Goal: Task Accomplishment & Management: Complete application form

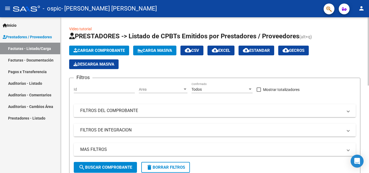
click at [93, 47] on button "Cargar Comprobante" at bounding box center [99, 51] width 60 height 10
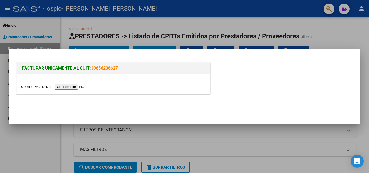
click at [72, 89] on input "file" at bounding box center [55, 87] width 68 height 6
click at [219, 24] on div at bounding box center [184, 86] width 369 height 173
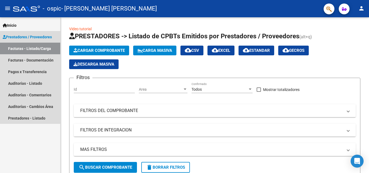
click at [18, 39] on span "Prestadores / Proveedores" at bounding box center [27, 37] width 49 height 6
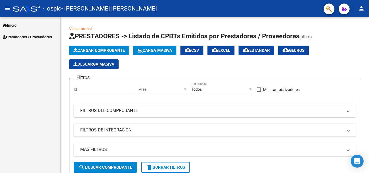
click at [18, 39] on span "Prestadores / Proveedores" at bounding box center [27, 37] width 49 height 6
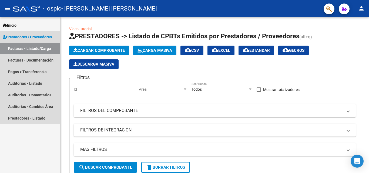
click at [18, 49] on link "Facturas - Listado/Carga" at bounding box center [30, 49] width 60 height 12
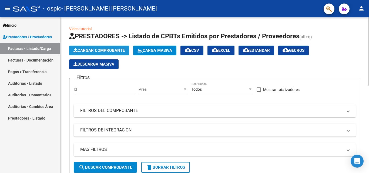
click at [87, 49] on span "Cargar Comprobante" at bounding box center [99, 50] width 51 height 5
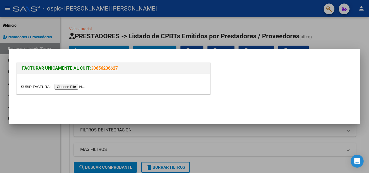
click at [73, 87] on input "file" at bounding box center [55, 87] width 68 height 6
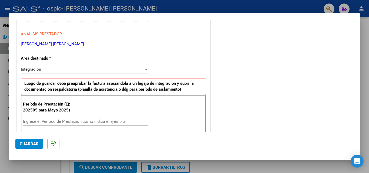
scroll to position [103, 0]
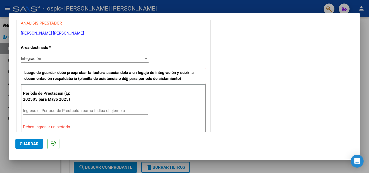
click at [23, 110] on input "Ingrese el Período de Prestación como indica el ejemplo" at bounding box center [85, 110] width 125 height 5
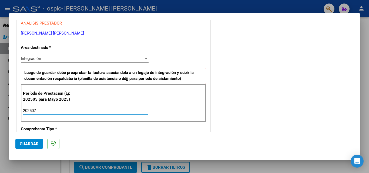
type input "202506"
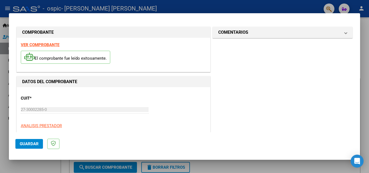
scroll to position [98, 0]
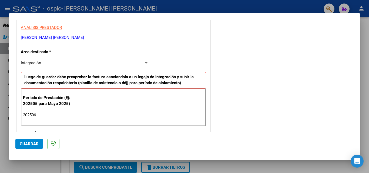
click at [145, 62] on div at bounding box center [146, 63] width 5 height 4
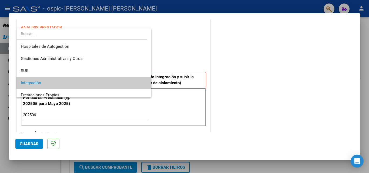
scroll to position [20, 0]
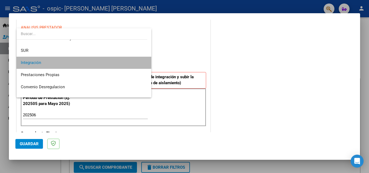
click at [145, 62] on mat-option "Integración" at bounding box center [83, 63] width 135 height 12
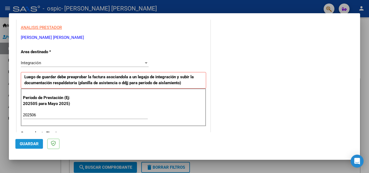
click at [24, 144] on span "Guardar" at bounding box center [29, 144] width 19 height 5
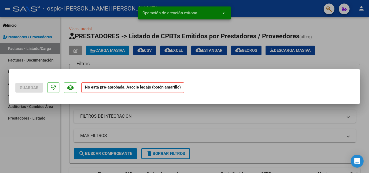
scroll to position [0, 0]
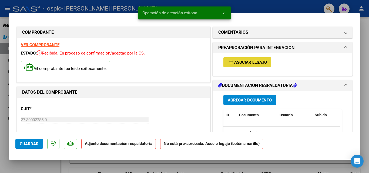
click at [240, 61] on span "Asociar Legajo" at bounding box center [250, 62] width 33 height 5
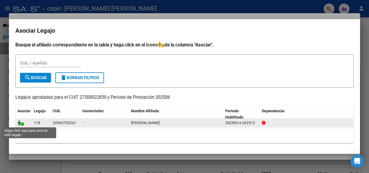
click at [20, 123] on icon at bounding box center [21, 123] width 6 height 6
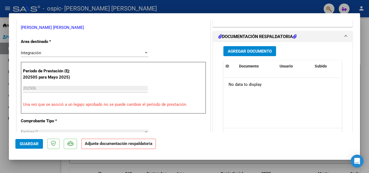
scroll to position [130, 0]
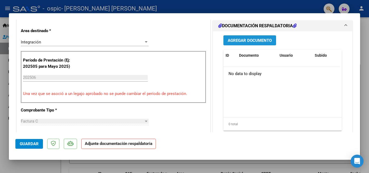
click at [238, 43] on span "Agregar Documento" at bounding box center [250, 40] width 44 height 5
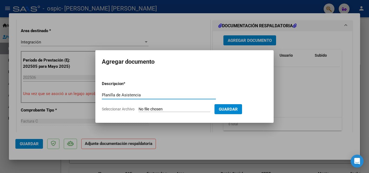
type input "Planilla de Asistencia"
click at [171, 110] on input "Seleccionar Archivo" at bounding box center [175, 109] width 72 height 5
type input "C:\fakepath\PlanillaAsistenciaAgo25.jpeg"
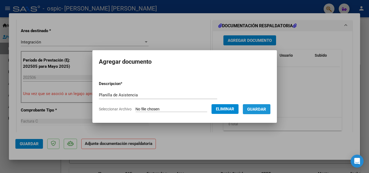
click at [266, 108] on span "Guardar" at bounding box center [256, 109] width 19 height 5
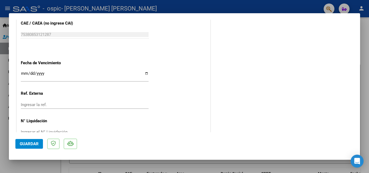
scroll to position [371, 0]
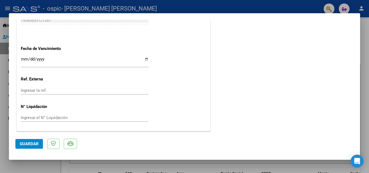
click at [27, 146] on span "Guardar" at bounding box center [29, 144] width 19 height 5
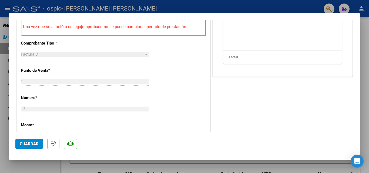
scroll to position [98, 0]
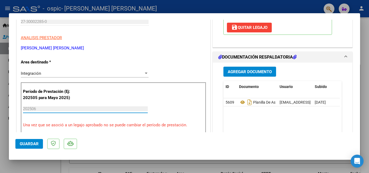
click at [38, 111] on input "202506" at bounding box center [85, 109] width 125 height 5
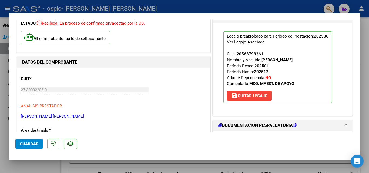
scroll to position [0, 0]
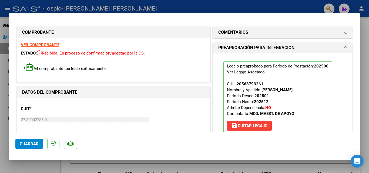
click at [5, 72] on div at bounding box center [184, 86] width 369 height 173
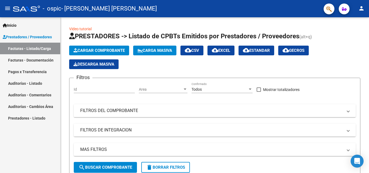
click at [29, 47] on link "Facturas - Listado/Carga" at bounding box center [30, 49] width 60 height 12
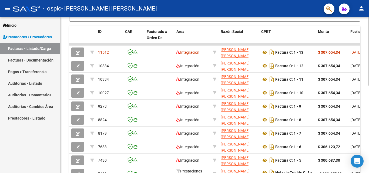
click at [369, 159] on div at bounding box center [368, 95] width 1 height 156
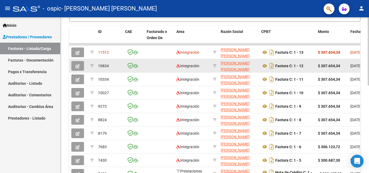
click at [229, 67] on app-link-go-to "[PERSON_NAME] [PERSON_NAME]" at bounding box center [239, 66] width 36 height 12
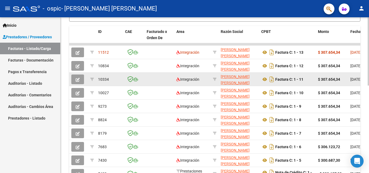
click at [148, 80] on datatable-body-cell at bounding box center [160, 79] width 30 height 13
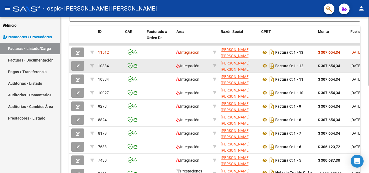
click at [217, 67] on datatable-body-cell at bounding box center [215, 65] width 8 height 13
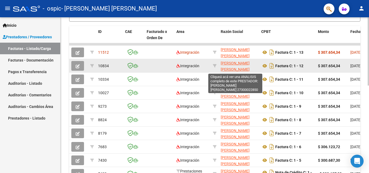
click at [226, 65] on span "[PERSON_NAME] [PERSON_NAME]" at bounding box center [235, 66] width 29 height 11
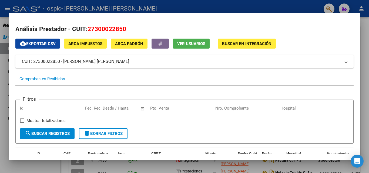
scroll to position [117, 0]
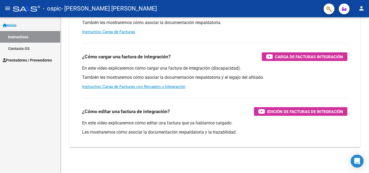
scroll to position [81, 0]
click at [368, 159] on div at bounding box center [368, 122] width 1 height 103
click at [45, 62] on span "Prestadores / Proveedores" at bounding box center [27, 60] width 49 height 6
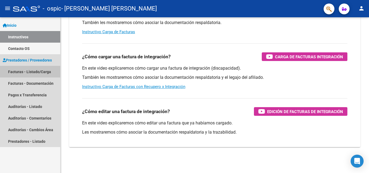
click at [40, 74] on link "Facturas - Listado/Carga" at bounding box center [30, 72] width 60 height 12
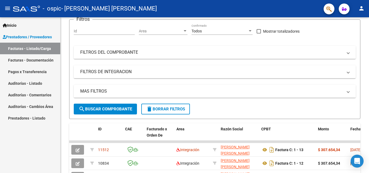
scroll to position [156, 0]
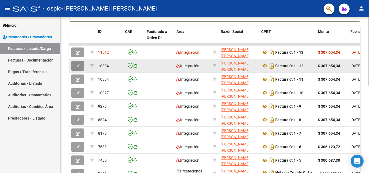
click at [78, 69] on button "button" at bounding box center [77, 66] width 13 height 10
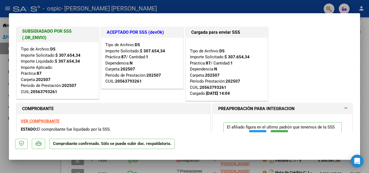
click at [0, 52] on div at bounding box center [184, 86] width 369 height 173
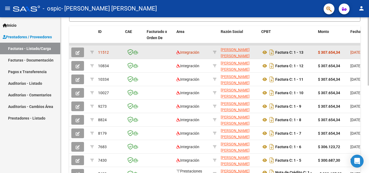
click at [75, 49] on button "button" at bounding box center [77, 53] width 13 height 10
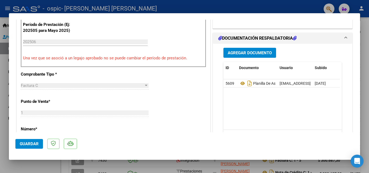
scroll to position [113, 0]
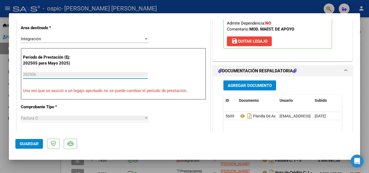
click at [34, 72] on input "202506" at bounding box center [85, 74] width 125 height 5
click at [1, 65] on div at bounding box center [184, 86] width 369 height 173
type input "$ 0,00"
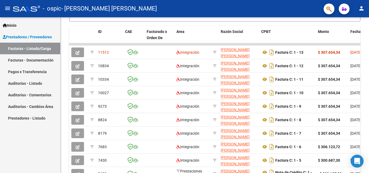
scroll to position [156, 0]
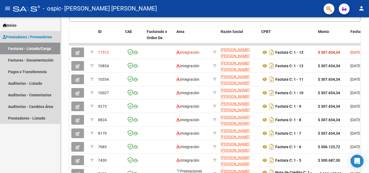
click at [39, 36] on span "Prestadores / Proveedores" at bounding box center [27, 37] width 49 height 6
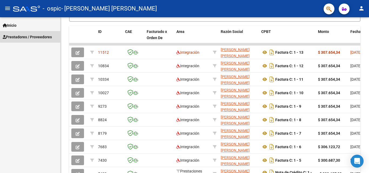
click at [39, 36] on span "Prestadores / Proveedores" at bounding box center [27, 37] width 49 height 6
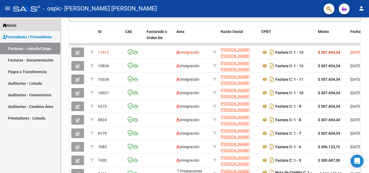
click at [16, 25] on span "Inicio" at bounding box center [10, 25] width 14 height 6
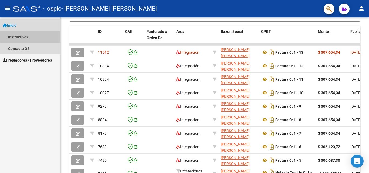
click at [33, 35] on link "Instructivos" at bounding box center [30, 37] width 60 height 12
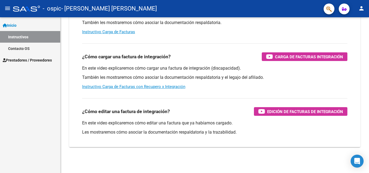
scroll to position [81, 0]
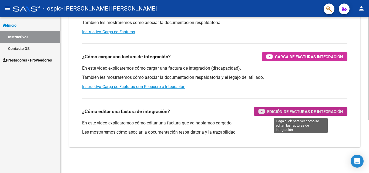
click at [296, 110] on span "Edición de Facturas de integración" at bounding box center [305, 111] width 76 height 7
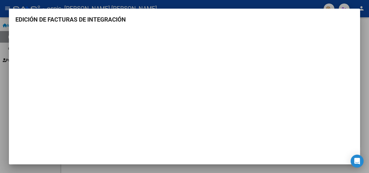
click at [1, 77] on div at bounding box center [184, 86] width 369 height 173
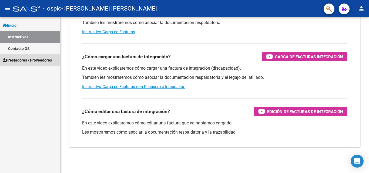
click at [24, 60] on span "Prestadores / Proveedores" at bounding box center [27, 60] width 49 height 6
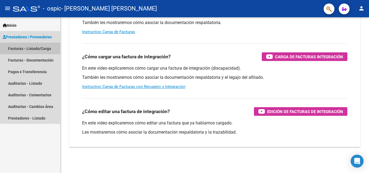
click at [27, 49] on link "Facturas - Listado/Carga" at bounding box center [30, 49] width 60 height 12
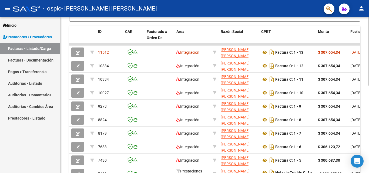
click at [369, 162] on div at bounding box center [368, 95] width 1 height 156
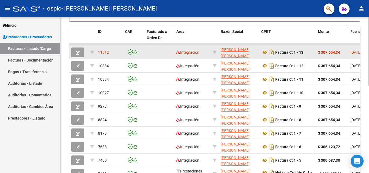
click at [80, 50] on button "button" at bounding box center [77, 53] width 13 height 10
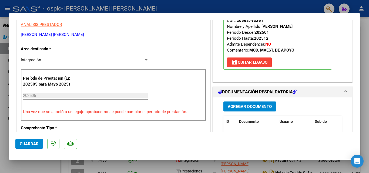
scroll to position [103, 0]
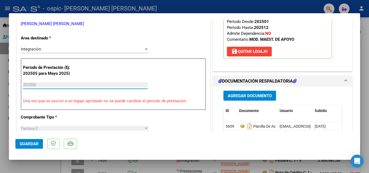
click at [37, 83] on input "202506" at bounding box center [85, 84] width 125 height 5
click at [5, 100] on div at bounding box center [184, 86] width 369 height 173
type input "$ 0,00"
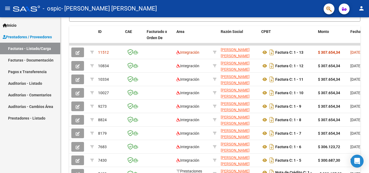
scroll to position [156, 0]
click at [15, 28] on span "Inicio" at bounding box center [10, 25] width 14 height 6
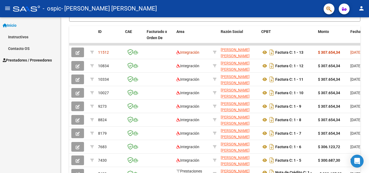
click at [22, 35] on link "Instructivos" at bounding box center [30, 37] width 60 height 12
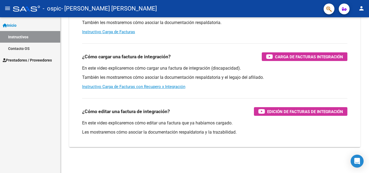
scroll to position [81, 0]
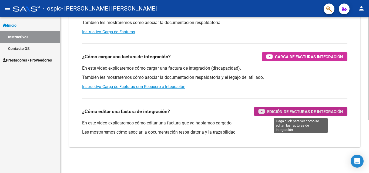
click at [290, 111] on span "Edición de Facturas de integración" at bounding box center [305, 111] width 76 height 7
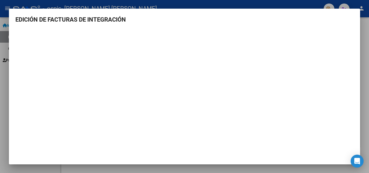
click at [2, 117] on div at bounding box center [184, 86] width 369 height 173
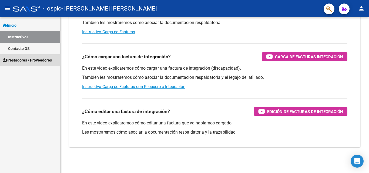
click at [30, 60] on span "Prestadores / Proveedores" at bounding box center [27, 60] width 49 height 6
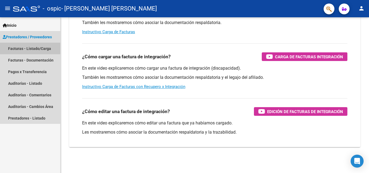
click at [26, 47] on link "Facturas - Listado/Carga" at bounding box center [30, 49] width 60 height 12
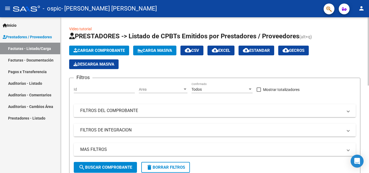
scroll to position [156, 0]
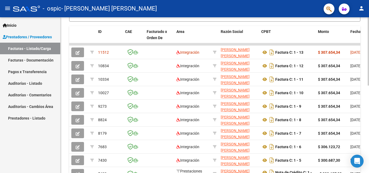
click at [368, 153] on div at bounding box center [368, 95] width 1 height 156
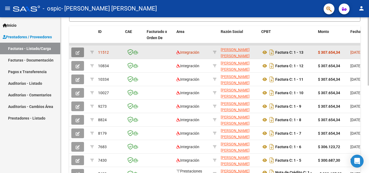
click at [77, 52] on icon "button" at bounding box center [78, 53] width 4 height 4
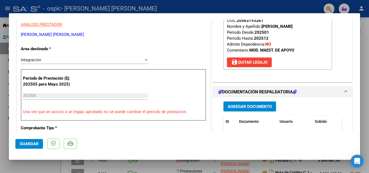
scroll to position [103, 0]
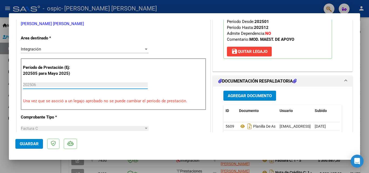
click at [53, 85] on input "202506" at bounding box center [85, 84] width 125 height 5
click at [42, 87] on input "202506" at bounding box center [85, 84] width 125 height 5
click at [36, 85] on input "202506" at bounding box center [85, 84] width 125 height 5
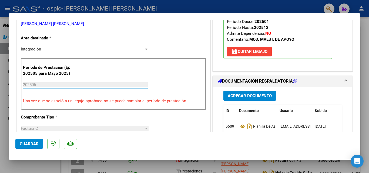
click at [36, 85] on input "202506" at bounding box center [85, 84] width 125 height 5
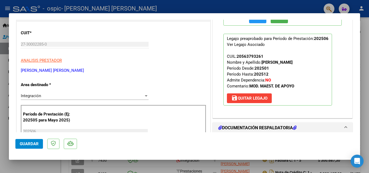
scroll to position [154, 0]
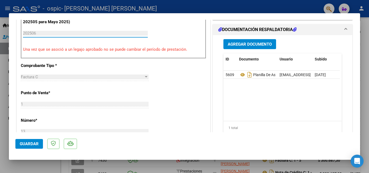
click at [37, 35] on input "202506" at bounding box center [85, 33] width 125 height 5
click at [42, 49] on p "Una vez que se asoció a un legajo aprobado no se puede cambiar el período de pr…" at bounding box center [113, 50] width 181 height 6
click at [36, 32] on input "202506" at bounding box center [85, 33] width 125 height 5
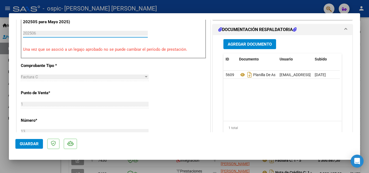
click at [36, 32] on input "202506" at bounding box center [85, 33] width 125 height 5
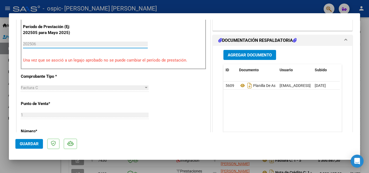
scroll to position [0, 0]
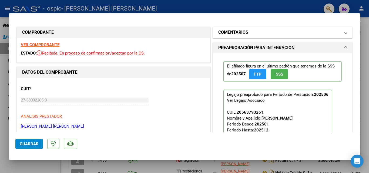
click at [345, 32] on span at bounding box center [346, 32] width 2 height 6
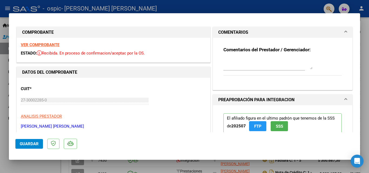
click at [345, 32] on span at bounding box center [346, 32] width 2 height 6
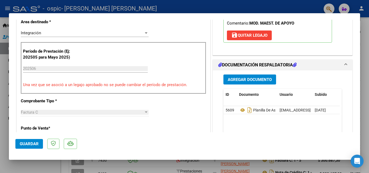
scroll to position [130, 0]
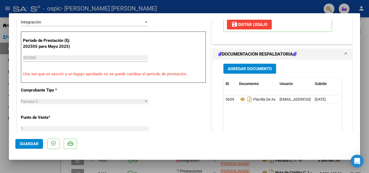
click at [2, 61] on div at bounding box center [184, 86] width 369 height 173
type input "$ 0,00"
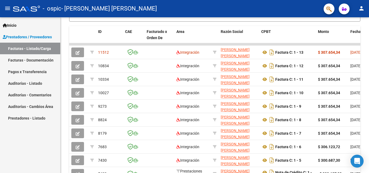
scroll to position [156, 0]
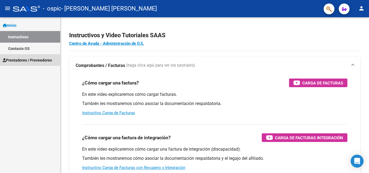
click at [36, 63] on span "Prestadores / Proveedores" at bounding box center [27, 60] width 49 height 6
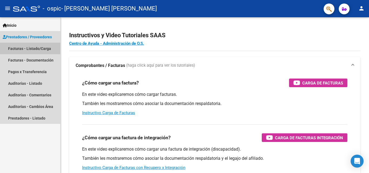
click at [35, 50] on link "Facturas - Listado/Carga" at bounding box center [30, 49] width 60 height 12
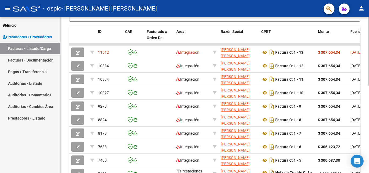
click at [368, 163] on div at bounding box center [368, 95] width 1 height 156
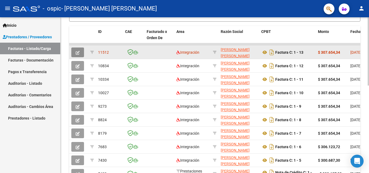
click at [80, 53] on button "button" at bounding box center [77, 53] width 13 height 10
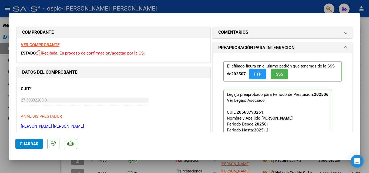
scroll to position [98, 0]
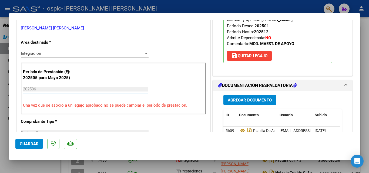
click at [39, 89] on input "202506" at bounding box center [85, 89] width 125 height 5
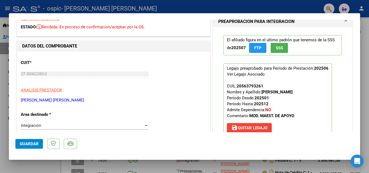
scroll to position [0, 0]
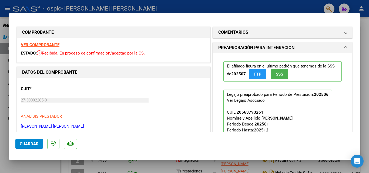
click at [51, 45] on strong "VER COMPROBANTE" at bounding box center [40, 44] width 39 height 5
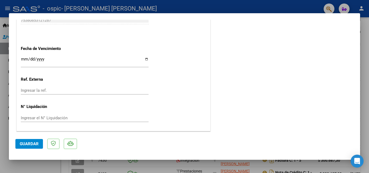
scroll to position [351, 0]
click at [2, 108] on div at bounding box center [184, 86] width 369 height 173
type input "$ 0,00"
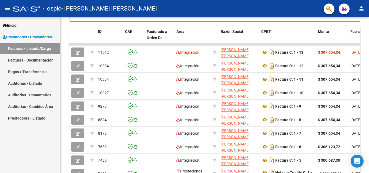
scroll to position [156, 0]
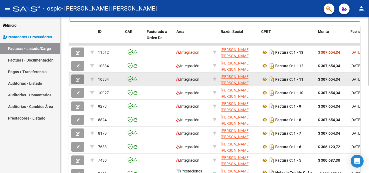
click at [78, 79] on icon "button" at bounding box center [78, 80] width 4 height 4
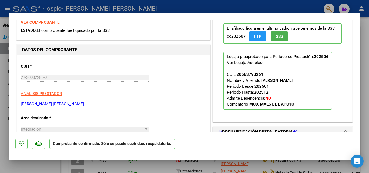
scroll to position [1, 0]
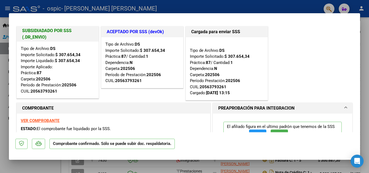
click at [5, 117] on div at bounding box center [184, 86] width 369 height 173
type input "$ 0,00"
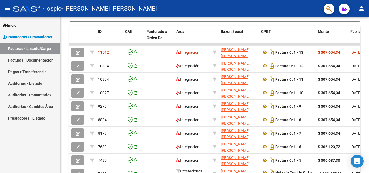
scroll to position [156, 0]
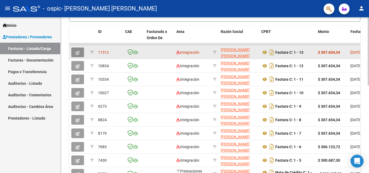
click at [77, 53] on icon "button" at bounding box center [78, 53] width 4 height 4
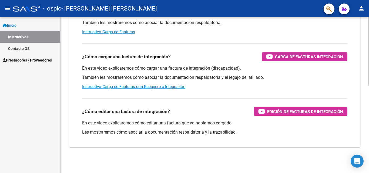
scroll to position [81, 0]
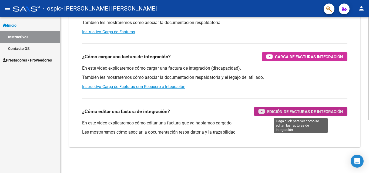
click at [278, 115] on span "Edición de Facturas de integración" at bounding box center [305, 111] width 76 height 7
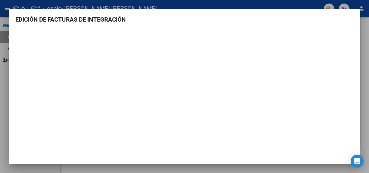
click at [4, 116] on div at bounding box center [184, 86] width 369 height 173
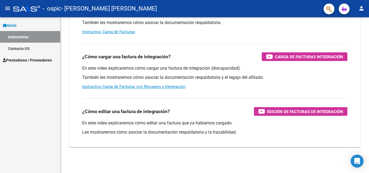
click at [30, 59] on span "Prestadores / Proveedores" at bounding box center [27, 60] width 49 height 6
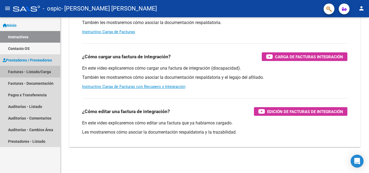
click at [32, 72] on link "Facturas - Listado/Carga" at bounding box center [30, 72] width 60 height 12
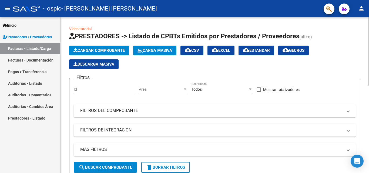
scroll to position [156, 0]
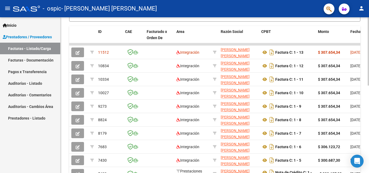
click at [369, 167] on div at bounding box center [368, 95] width 1 height 156
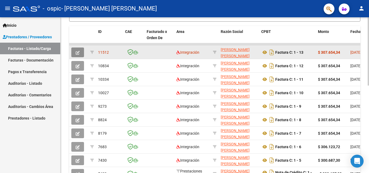
click at [77, 55] on button "button" at bounding box center [77, 53] width 13 height 10
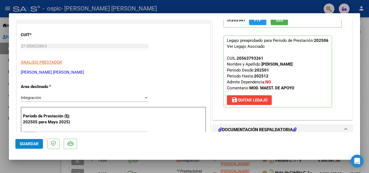
scroll to position [65, 0]
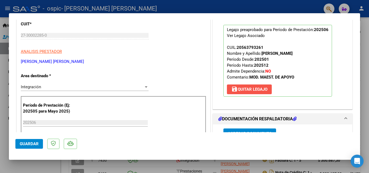
click at [252, 86] on button "save [PERSON_NAME]" at bounding box center [249, 90] width 45 height 10
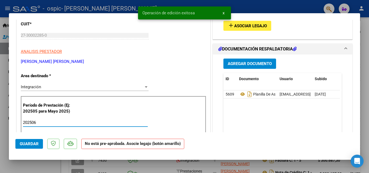
click at [37, 123] on input "202506" at bounding box center [85, 122] width 125 height 5
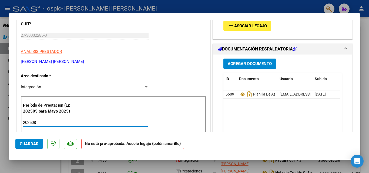
type input "202508"
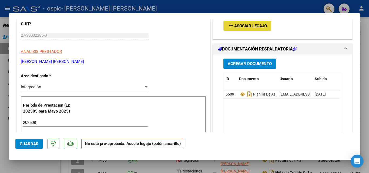
click at [232, 27] on mat-icon "add" at bounding box center [231, 25] width 6 height 6
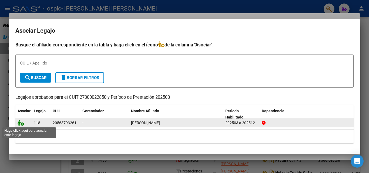
click at [21, 125] on icon at bounding box center [21, 123] width 6 height 6
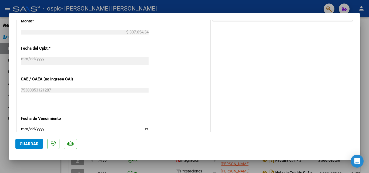
scroll to position [292, 0]
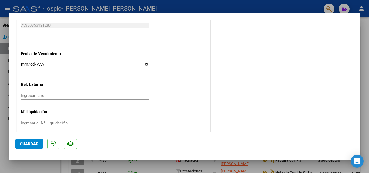
scroll to position [351, 0]
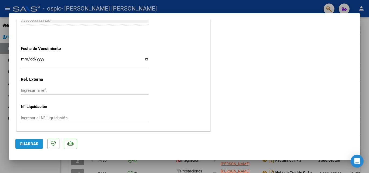
click at [33, 146] on span "Guardar" at bounding box center [29, 144] width 19 height 5
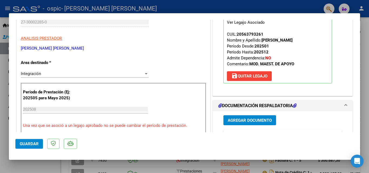
scroll to position [67, 0]
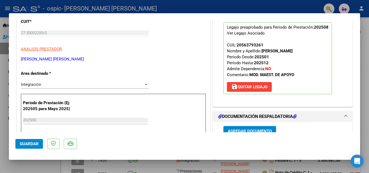
click at [0, 110] on div at bounding box center [184, 86] width 369 height 173
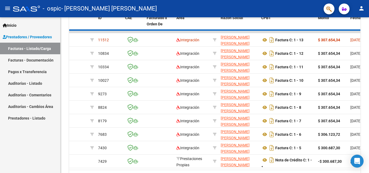
scroll to position [156, 0]
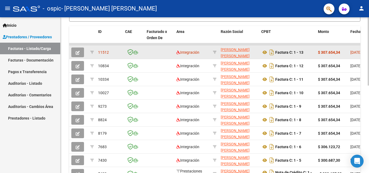
click at [77, 54] on icon "button" at bounding box center [78, 53] width 4 height 4
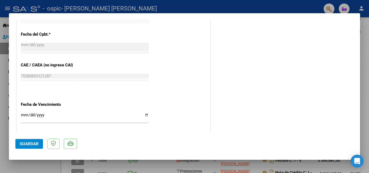
scroll to position [351, 0]
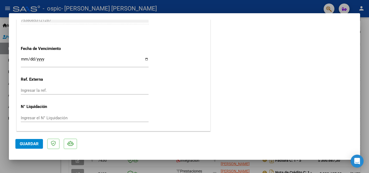
click at [29, 145] on span "Guardar" at bounding box center [29, 144] width 19 height 5
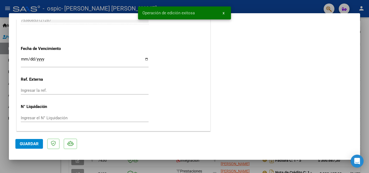
click at [3, 72] on div at bounding box center [184, 86] width 369 height 173
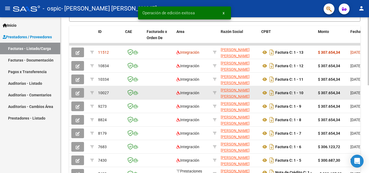
scroll to position [156, 0]
